Goal: Check status: Check status

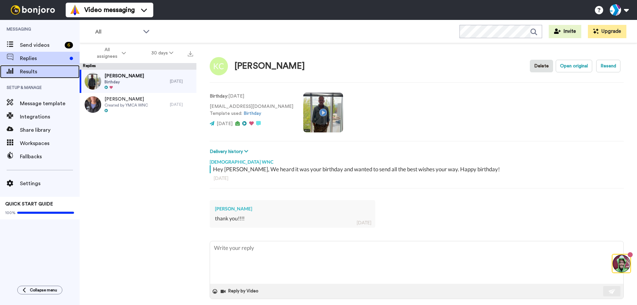
click at [50, 73] on span "Results" at bounding box center [50, 72] width 60 height 8
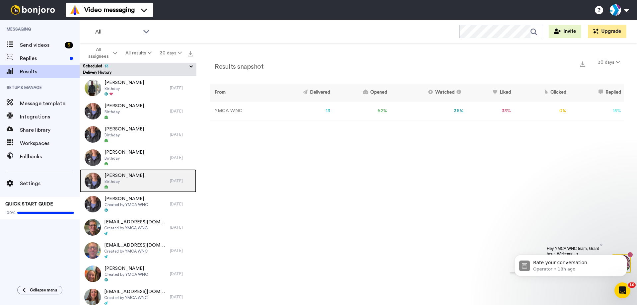
click at [163, 188] on div "Patty Olbrantz Birthday" at bounding box center [125, 180] width 90 height 23
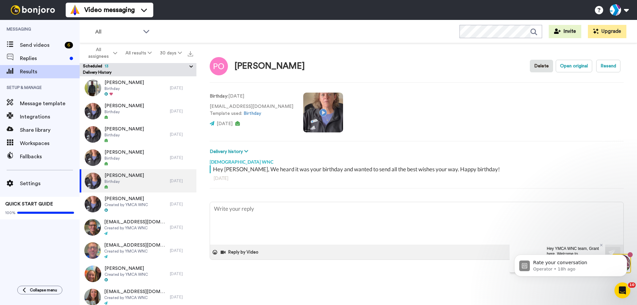
type textarea "x"
